Goal: Information Seeking & Learning: Learn about a topic

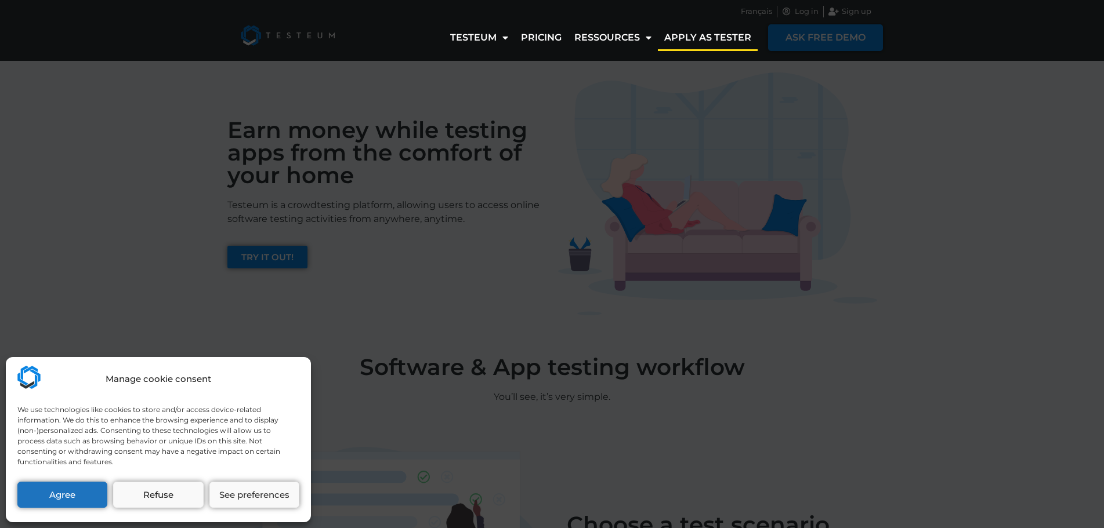
drag, startPoint x: 322, startPoint y: 271, endPoint x: 179, endPoint y: 354, distance: 166.0
click at [179, 354] on div "Manage cookie consent We use technologies like cookies to store and/or access d…" at bounding box center [552, 264] width 1104 height 528
click at [45, 499] on button "Agree" at bounding box center [62, 495] width 90 height 26
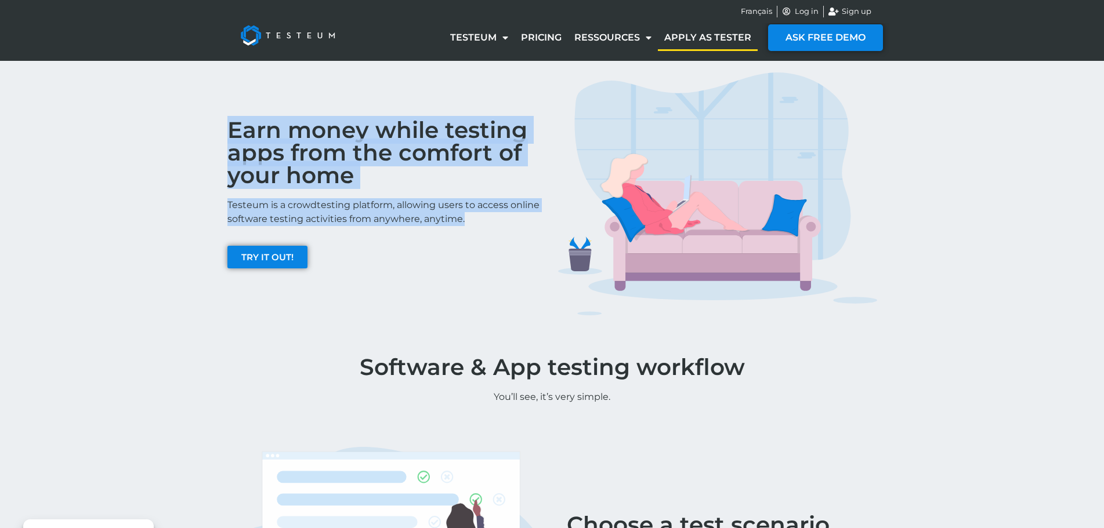
drag, startPoint x: 211, startPoint y: 125, endPoint x: 486, endPoint y: 236, distance: 296.4
click at [486, 236] on div "Earn money while testing apps from the comfort of your home Testeum is a crowdt…" at bounding box center [552, 194] width 1104 height 267
click at [486, 236] on div "Earn money while testing apps from the comfort of your home Testeum is a crowdt…" at bounding box center [387, 194] width 331 height 255
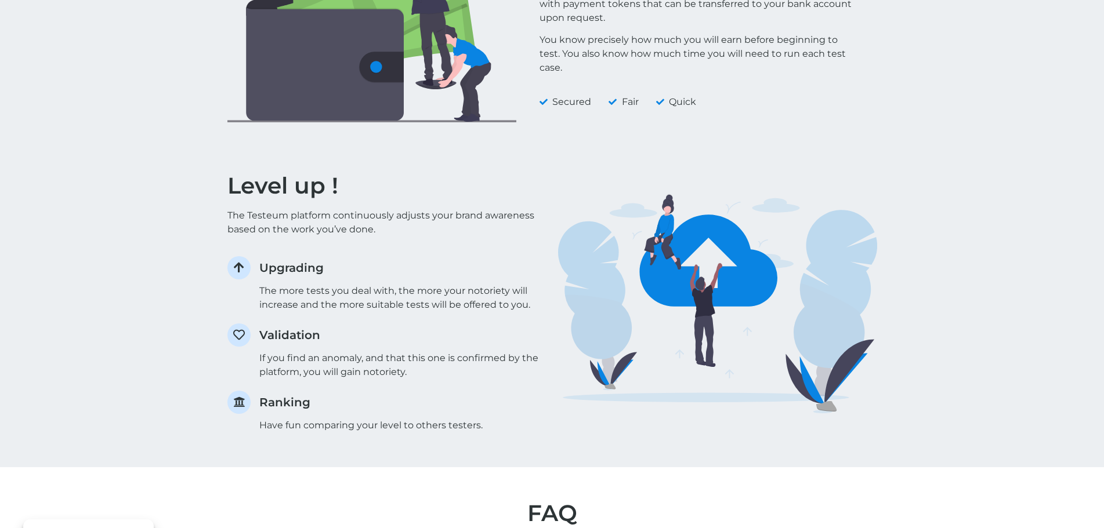
scroll to position [1150, 0]
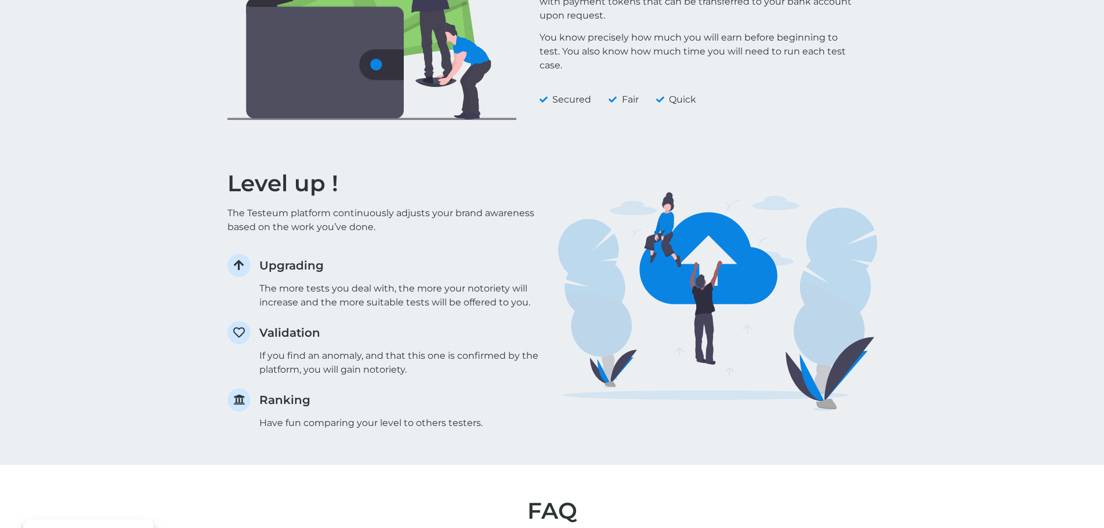
drag, startPoint x: 454, startPoint y: 289, endPoint x: 219, endPoint y: 168, distance: 263.8
click at [219, 168] on div "Level up ! The Testeum platform continuously adjusts your brand awareness based…" at bounding box center [552, 298] width 1104 height 333
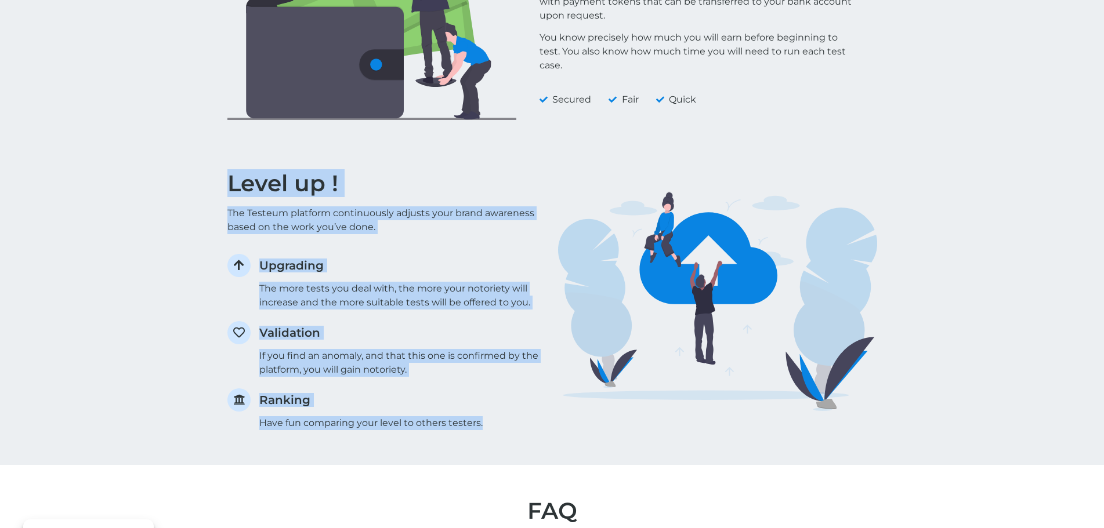
drag, startPoint x: 219, startPoint y: 168, endPoint x: 485, endPoint y: 426, distance: 370.4
click at [485, 426] on div "Level up ! The Testeum platform continuously adjusts your brand awareness based…" at bounding box center [552, 298] width 1104 height 333
click at [485, 426] on p "Have fun comparing your level to others testers." at bounding box center [402, 423] width 287 height 14
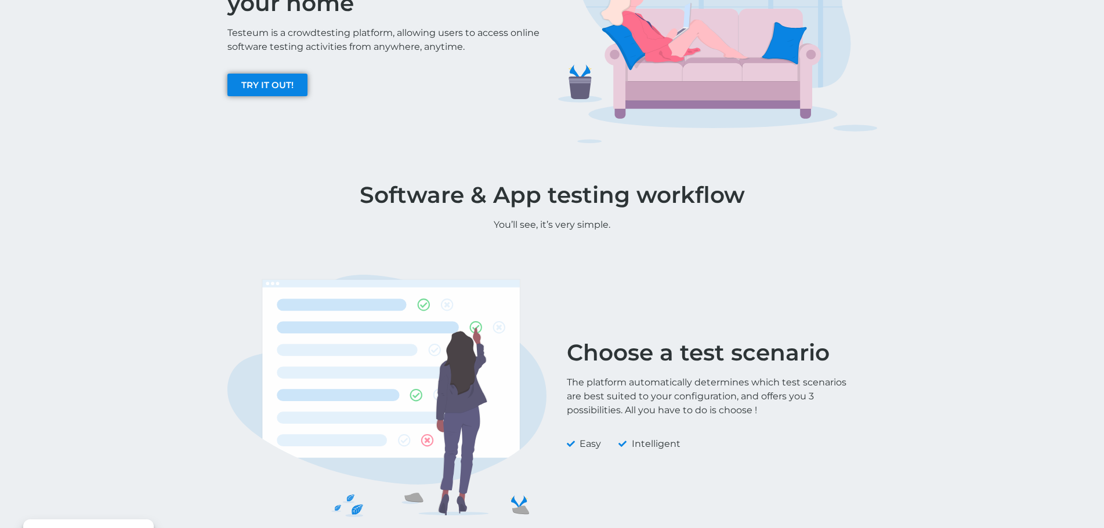
scroll to position [0, 0]
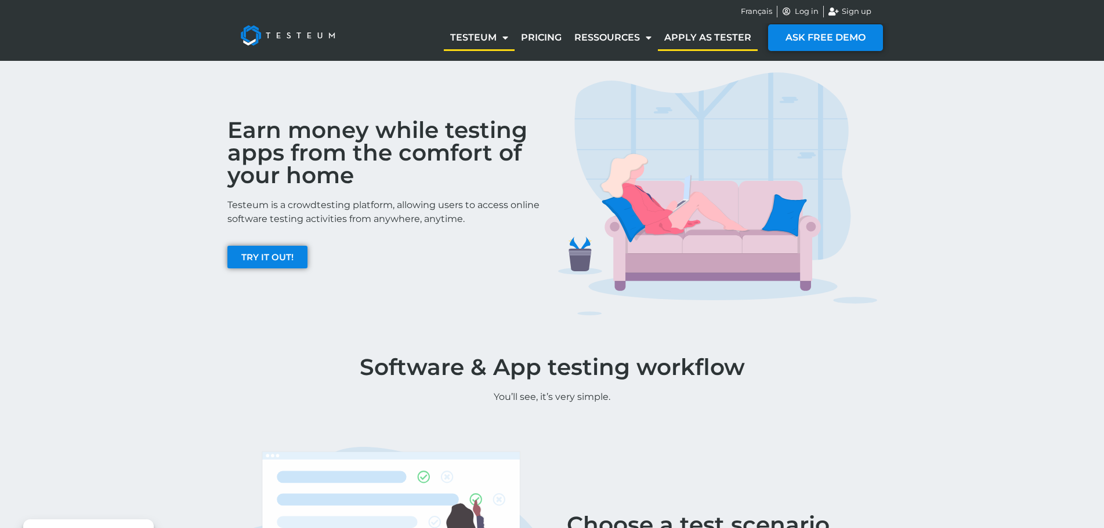
click at [492, 44] on link "Testeum" at bounding box center [479, 37] width 71 height 27
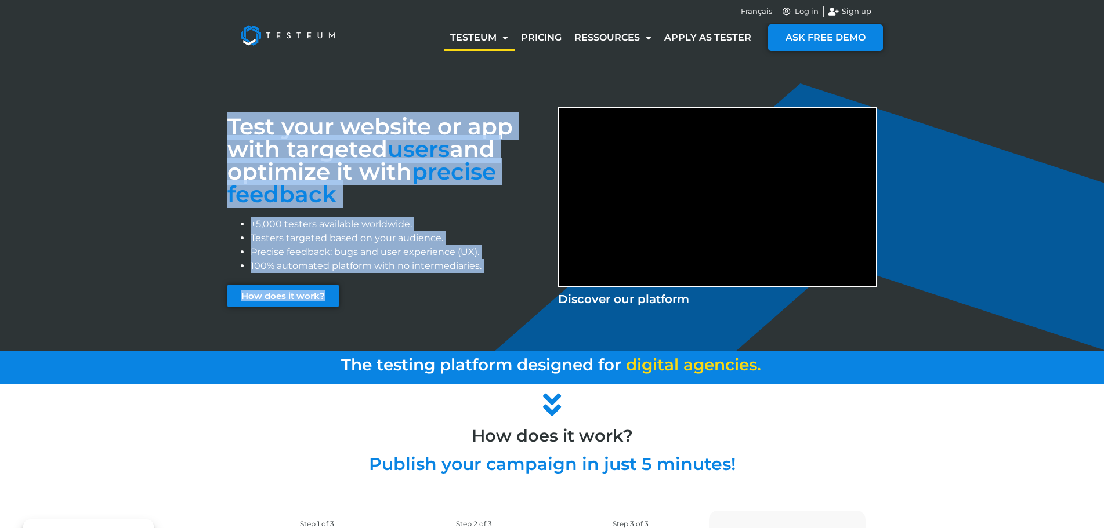
drag, startPoint x: 208, startPoint y: 112, endPoint x: 470, endPoint y: 281, distance: 312.1
click at [470, 281] on div "Test your website or app with targeted users and optimize it with precise feedb…" at bounding box center [552, 206] width 1104 height 291
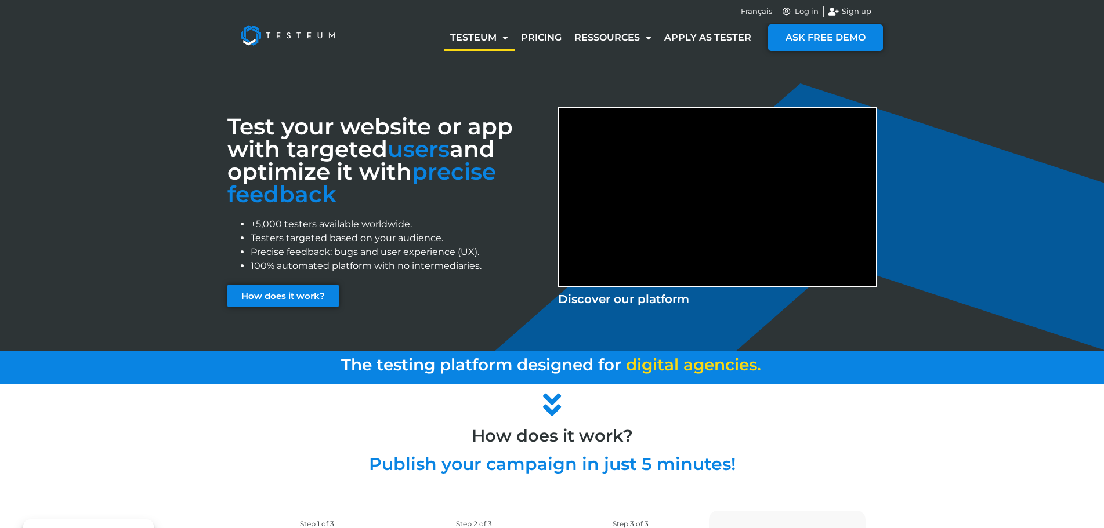
click at [470, 281] on div "Test your website or app with targeted users and optimize it with precise feedb…" at bounding box center [387, 211] width 331 height 221
click at [543, 37] on link "Pricing" at bounding box center [540, 37] width 53 height 27
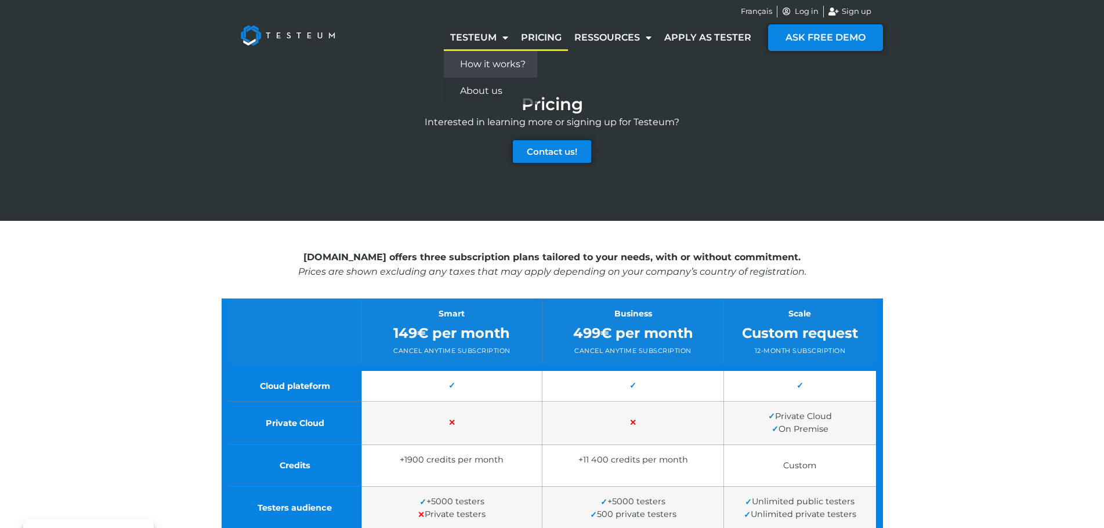
click at [482, 72] on link "How it works?" at bounding box center [490, 64] width 93 height 27
click at [357, 74] on div "Pricing Interested in learning more or signing up for Testeum? Contact us!" at bounding box center [552, 141] width 661 height 160
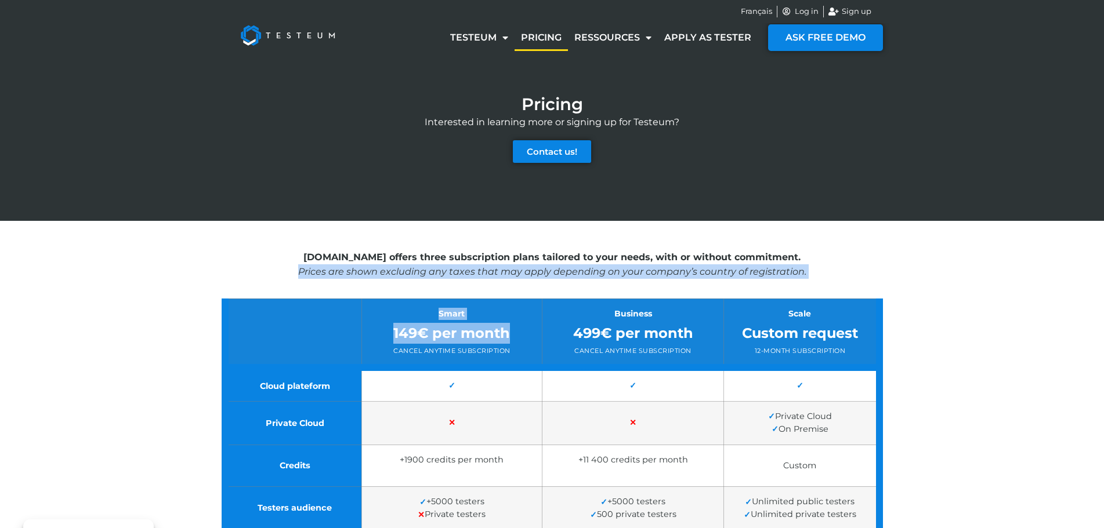
drag, startPoint x: 282, startPoint y: 265, endPoint x: 525, endPoint y: 330, distance: 251.5
click at [525, 330] on div "[DOMAIN_NAME] offers three subscription plans tailored to your needs, with or w…" at bounding box center [552, 457] width 661 height 473
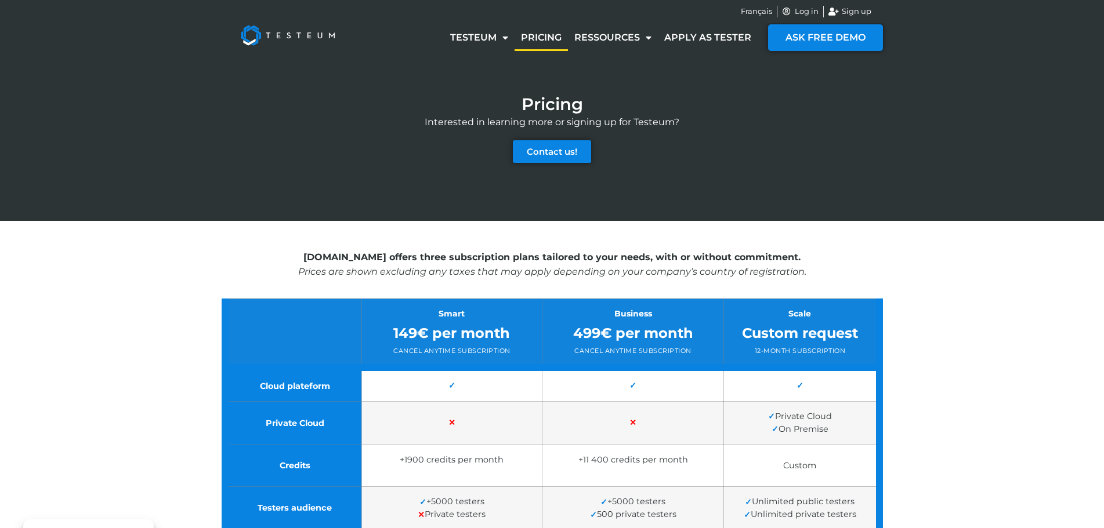
click at [825, 228] on div "[DOMAIN_NAME] offers three subscription plans tailored to your needs, with or w…" at bounding box center [552, 457] width 661 height 473
click at [237, 27] on img at bounding box center [287, 35] width 121 height 46
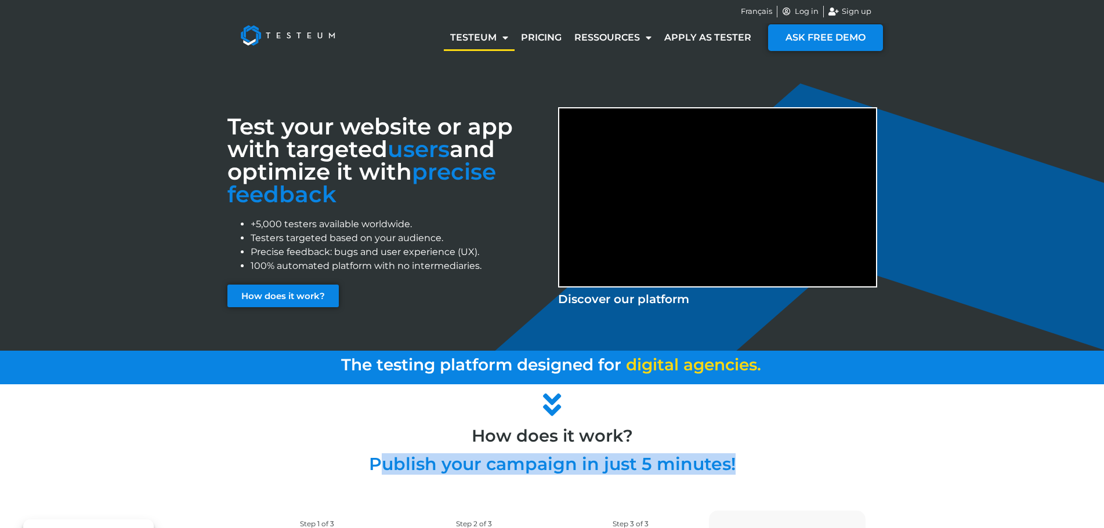
drag, startPoint x: 376, startPoint y: 470, endPoint x: 747, endPoint y: 461, distance: 371.3
click at [747, 461] on h2 "Publish your campaign in just 5 minutes!" at bounding box center [552, 464] width 661 height 17
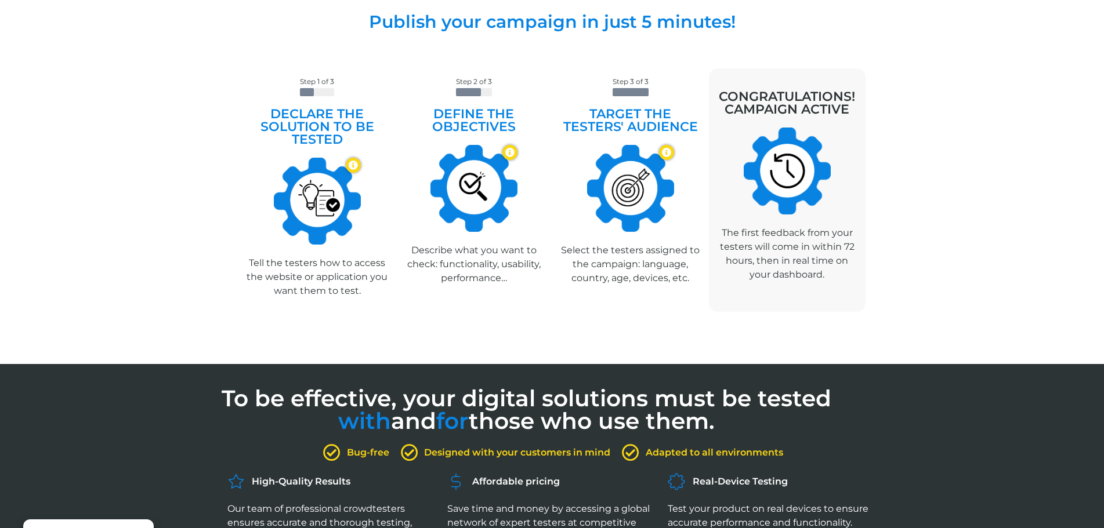
scroll to position [440, 0]
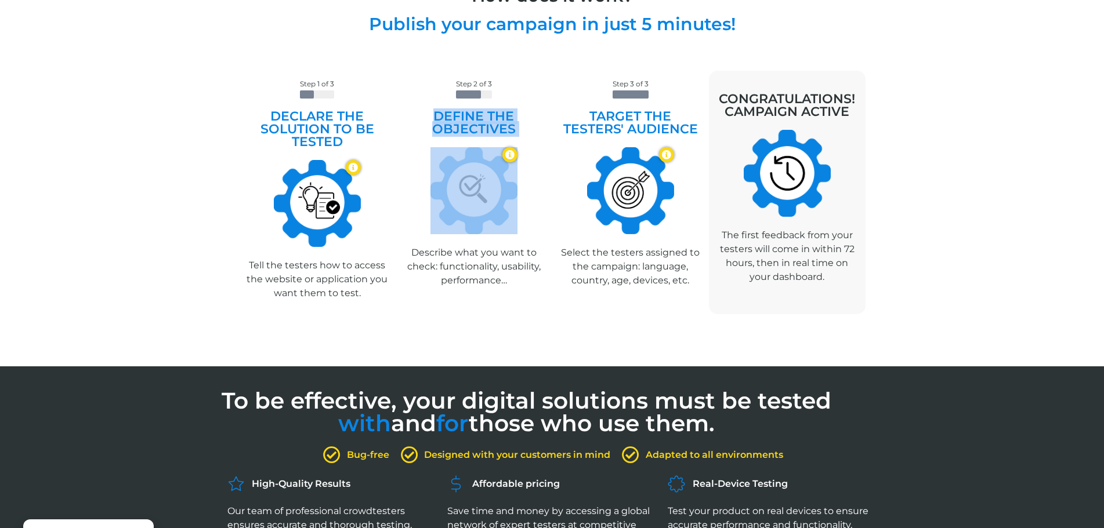
drag, startPoint x: 430, startPoint y: 91, endPoint x: 503, endPoint y: 226, distance: 153.1
click at [503, 226] on div "Step 2 of 3 Define the objectives Par exemple : "Tester la navigation mobile" "…" at bounding box center [474, 193] width 157 height 244
click at [503, 226] on img at bounding box center [473, 190] width 87 height 87
click at [597, 155] on img at bounding box center [630, 190] width 87 height 87
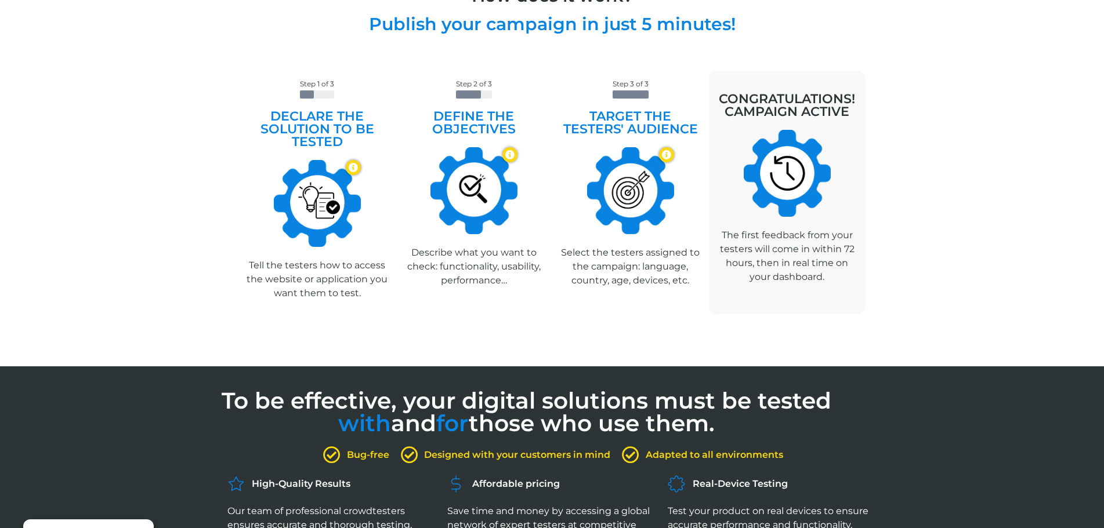
click at [741, 136] on div at bounding box center [787, 173] width 145 height 87
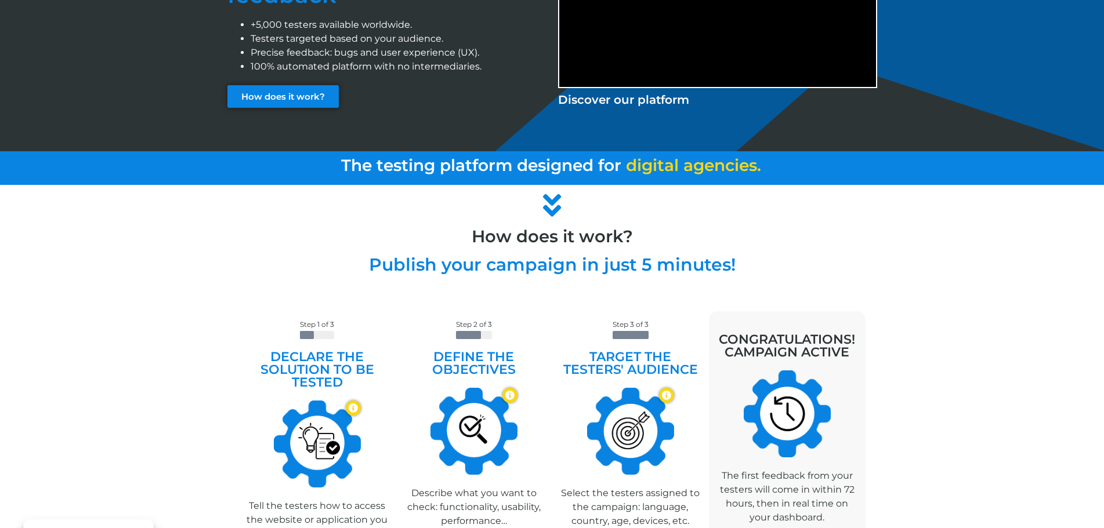
scroll to position [0, 0]
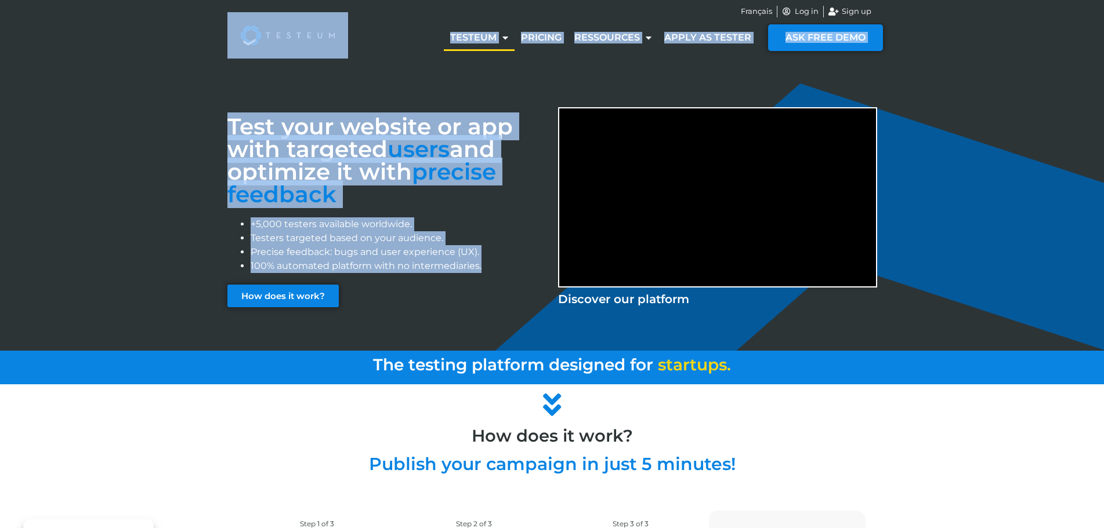
drag, startPoint x: 185, startPoint y: 31, endPoint x: 480, endPoint y: 268, distance: 378.7
click at [480, 268] on li "100% automated platform with no intermediaries." at bounding box center [399, 266] width 296 height 14
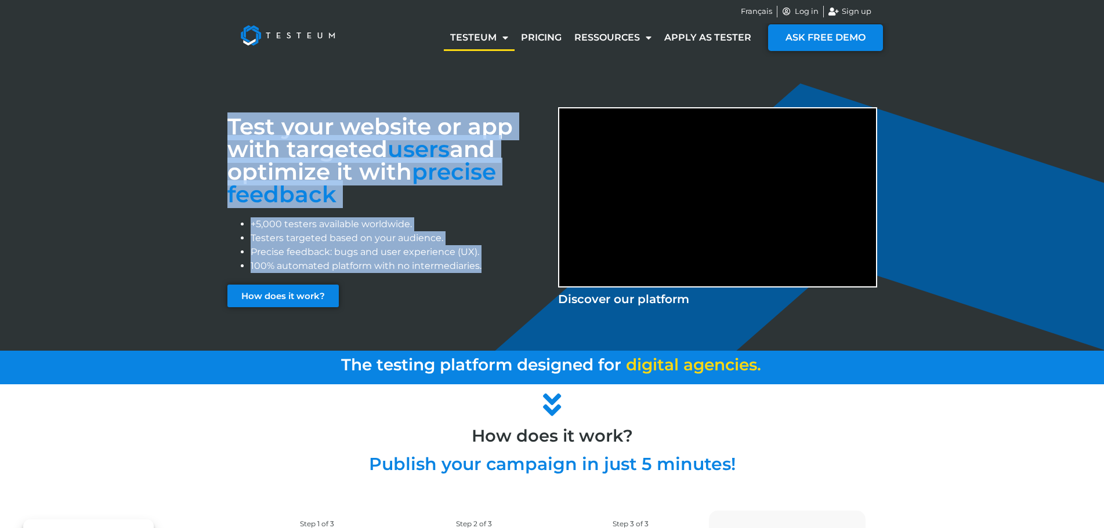
drag, startPoint x: 499, startPoint y: 269, endPoint x: 173, endPoint y: 133, distance: 353.4
click at [173, 133] on div "Test your website or app with targeted users and optimize it with precise feedb…" at bounding box center [552, 206] width 1104 height 291
click at [172, 133] on div "Test your website or app with targeted users and optimize it with precise feedb…" at bounding box center [552, 206] width 1104 height 291
